Goal: Task Accomplishment & Management: Manage account settings

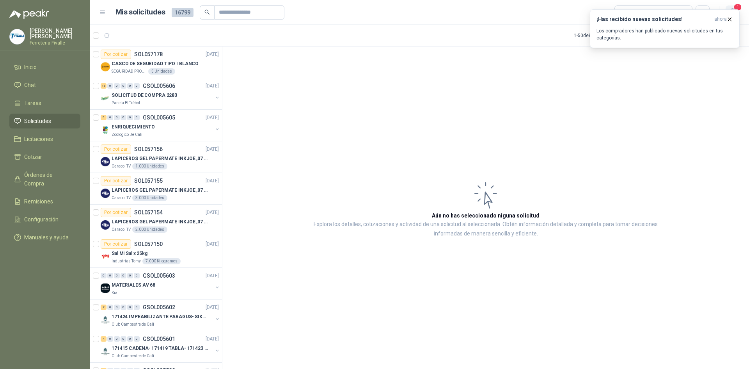
click at [740, 10] on span "1" at bounding box center [737, 7] width 9 height 7
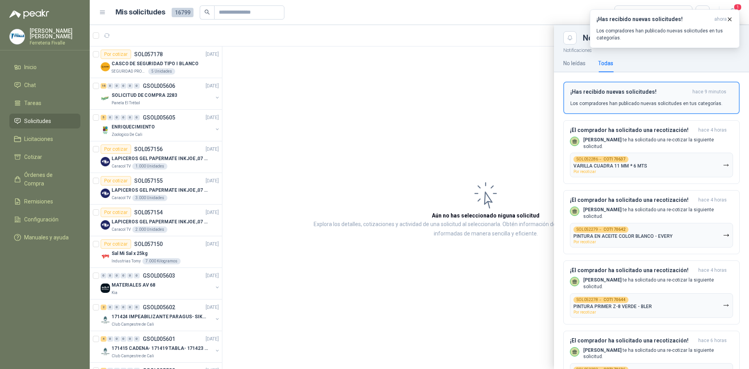
click at [661, 102] on p "Los compradores han publicado nuevas solicitudes en tus categorías." at bounding box center [646, 103] width 152 height 7
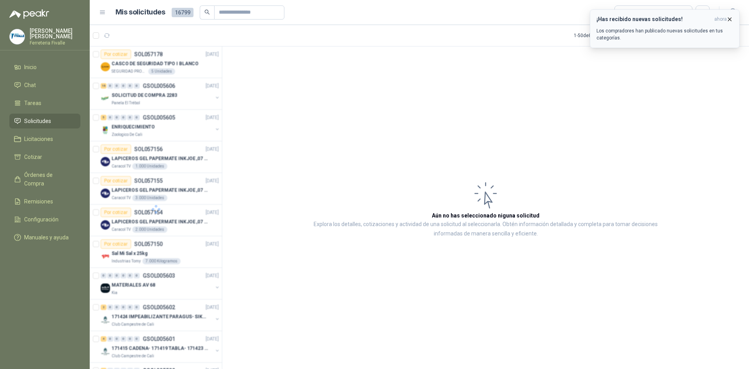
click at [729, 20] on icon "button" at bounding box center [729, 19] width 7 height 7
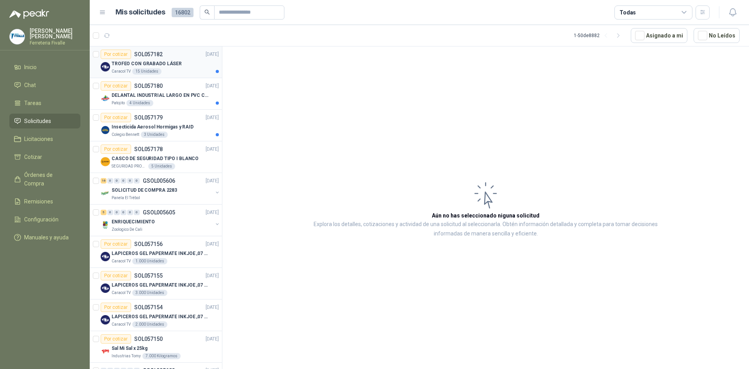
click at [189, 59] on div "Por cotizar SOL057182 [DATE]" at bounding box center [160, 54] width 118 height 9
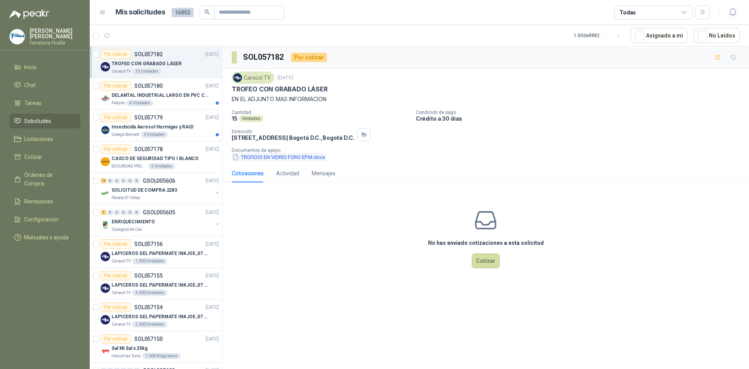
click at [265, 156] on button "TROFEOS EN VIDRIO FORO EPM.docx" at bounding box center [279, 157] width 94 height 8
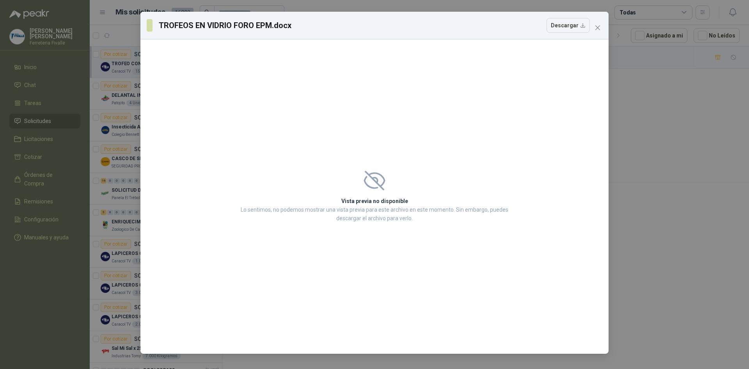
click at [601, 27] on span "Close" at bounding box center [597, 28] width 12 height 6
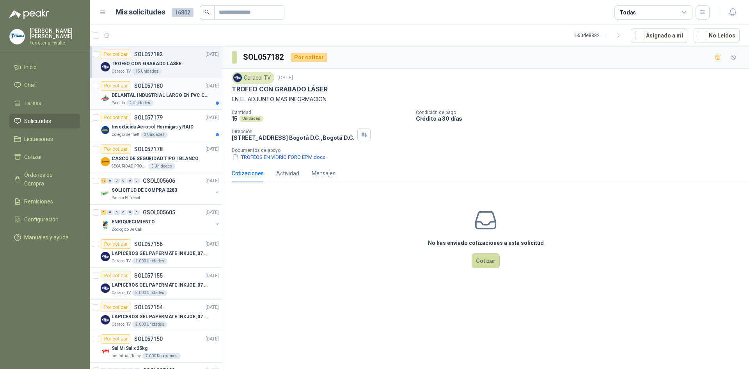
click at [197, 105] on div "Patojito 4 Unidades" at bounding box center [165, 103] width 107 height 6
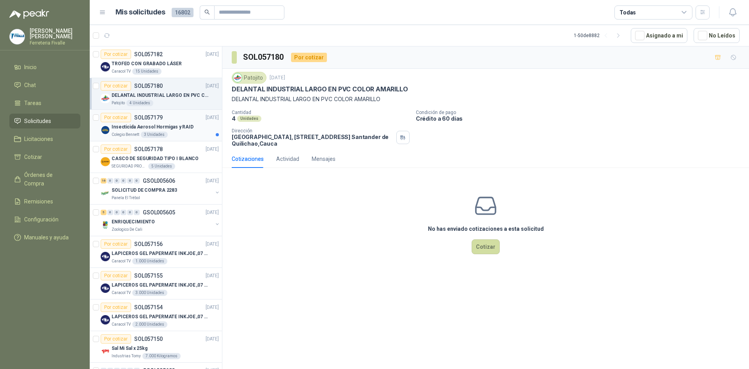
click at [121, 128] on p "Insecticida Aerosol Hormigas y RAID" at bounding box center [153, 126] width 82 height 7
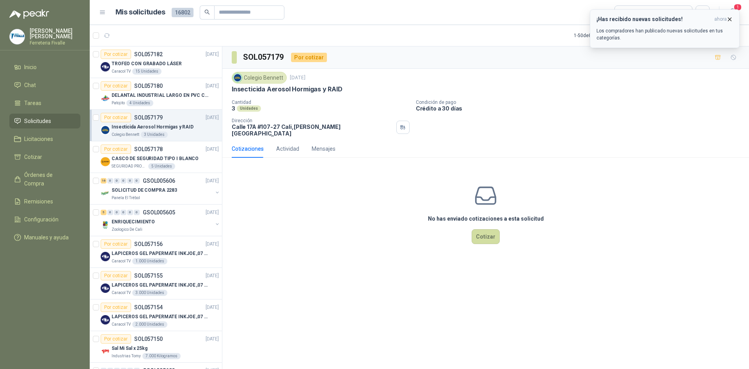
click at [701, 25] on div "¡Has recibido nuevas solicitudes! ahora Los compradores han publicado nuevas so…" at bounding box center [664, 28] width 137 height 25
